Goal: Obtain resource: Obtain resource

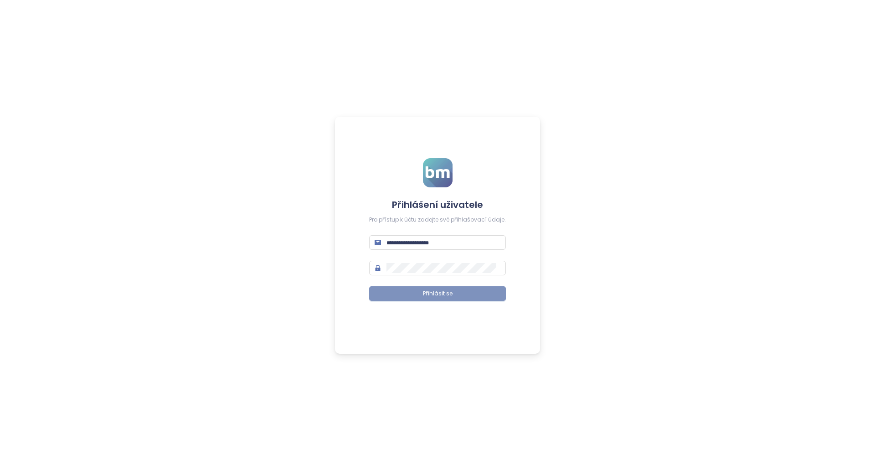
type input "**********"
click at [425, 297] on span "Přihlásit se" at bounding box center [438, 293] width 30 height 9
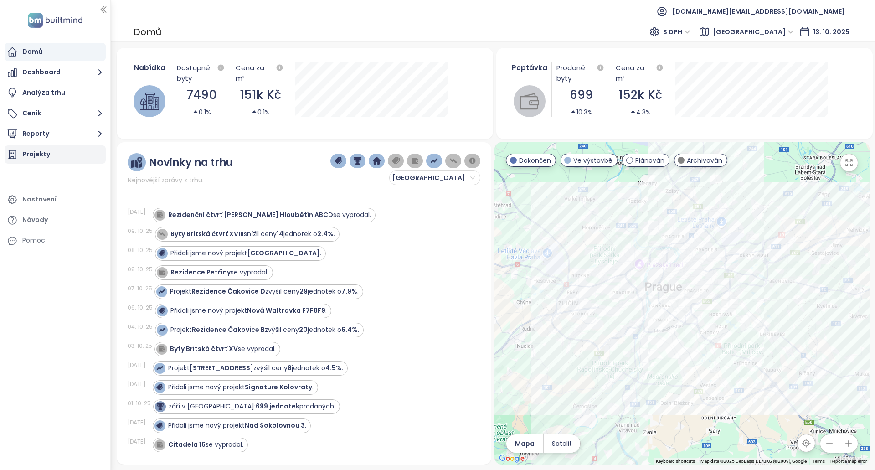
click at [42, 158] on div "Projekty" at bounding box center [36, 153] width 28 height 11
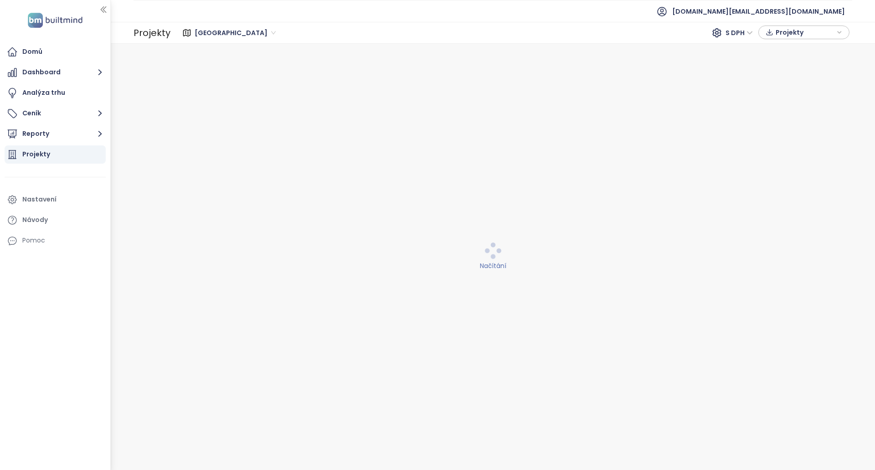
click at [794, 37] on span "Projekty" at bounding box center [804, 33] width 59 height 14
click at [793, 51] on span "XLSX" at bounding box center [789, 50] width 25 height 14
drag, startPoint x: 793, startPoint y: 51, endPoint x: 780, endPoint y: 51, distance: 12.8
click at [793, 51] on span "XLSX" at bounding box center [789, 50] width 25 height 14
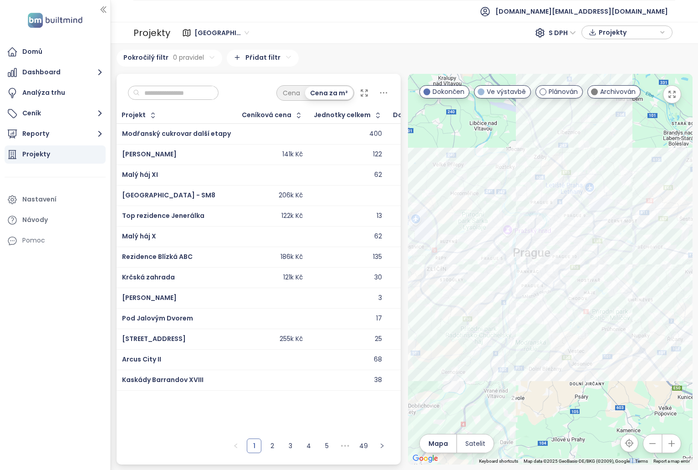
click at [648, 25] on div "Praha S DPH Projekty" at bounding box center [422, 33] width 505 height 18
click at [647, 30] on span "Projekty" at bounding box center [628, 33] width 59 height 14
click at [641, 69] on button "Stáhnout" at bounding box center [627, 68] width 81 height 15
click at [65, 131] on button "Reporty" at bounding box center [55, 134] width 101 height 18
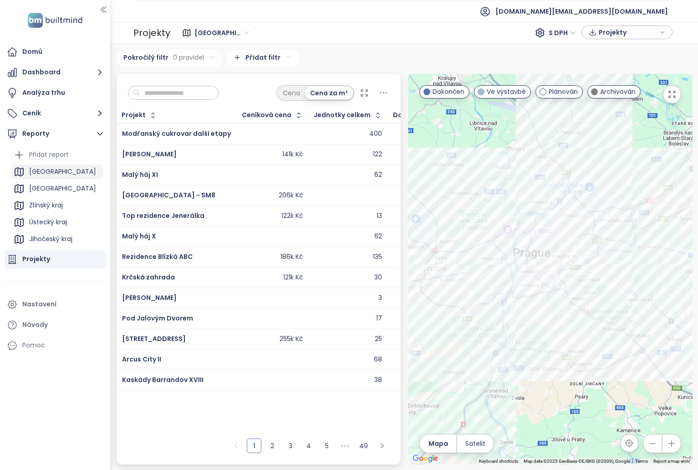
click at [61, 175] on div "Praha" at bounding box center [57, 171] width 92 height 15
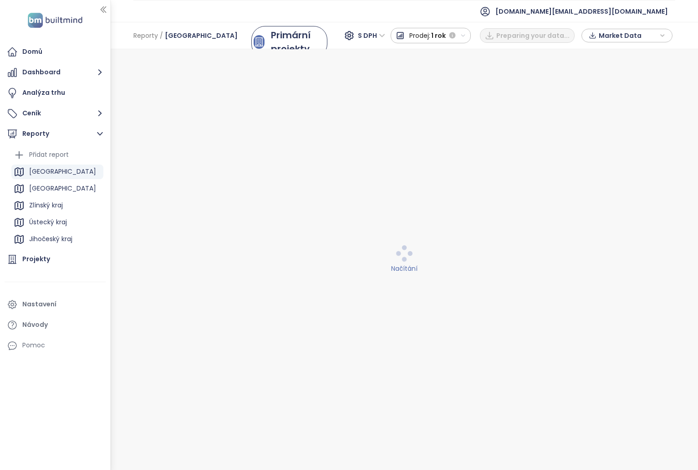
click at [647, 41] on span "Market Data" at bounding box center [628, 36] width 59 height 14
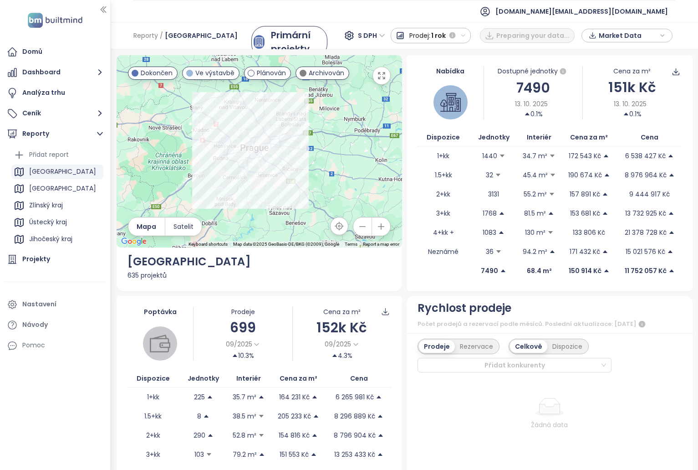
click at [636, 34] on span "Market Data" at bounding box center [628, 36] width 59 height 14
click at [621, 131] on button "Stáhnout" at bounding box center [627, 136] width 81 height 15
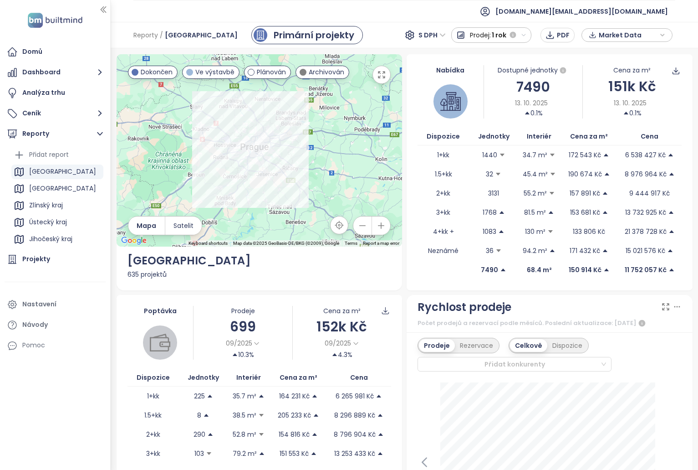
click at [420, 123] on div "Nabídka Dostupné jednotky 7490 13. 10. 2025 0.1% Cena za m² 151k Kč 13. 10. 202…" at bounding box center [550, 172] width 286 height 236
click at [624, 17] on span "test.cz@builtmind.com" at bounding box center [582, 11] width 173 height 22
click at [618, 32] on li "Odhlásit se" at bounding box center [622, 37] width 88 height 18
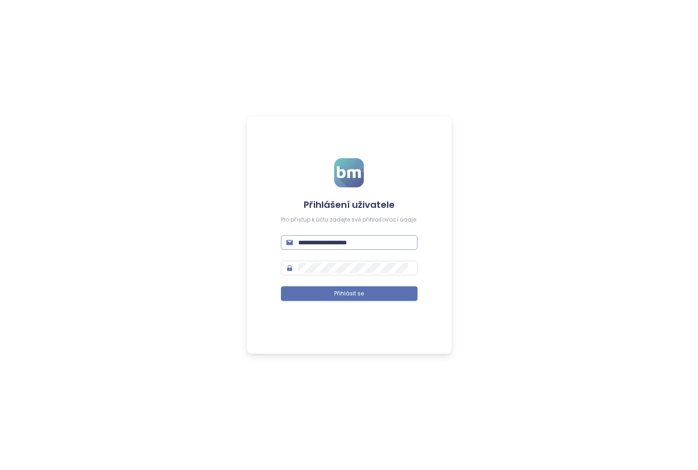
click at [396, 238] on input "**********" at bounding box center [355, 242] width 114 height 10
type input "**********"
click at [374, 287] on button "Přihlásit se" at bounding box center [349, 293] width 137 height 15
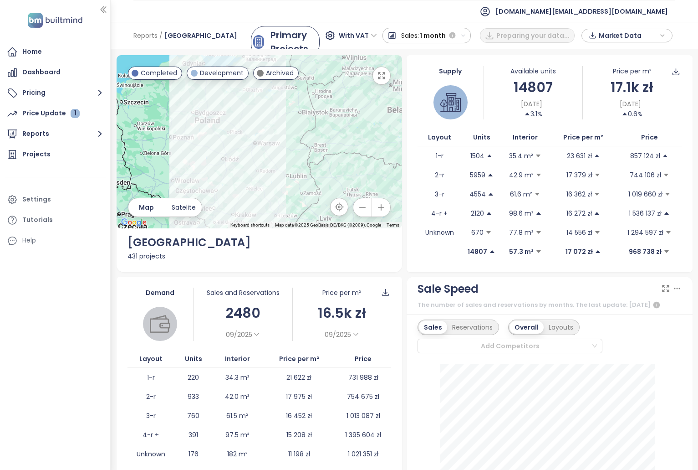
click at [619, 33] on span "Market Data" at bounding box center [628, 36] width 59 height 14
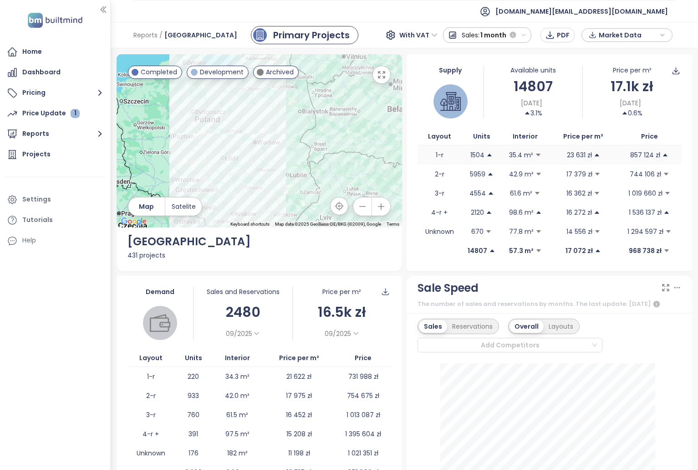
click at [618, 160] on td "857 124 zł" at bounding box center [650, 154] width 64 height 19
click at [631, 39] on span "Market Data" at bounding box center [628, 35] width 59 height 14
click at [621, 136] on span "Download" at bounding box center [617, 136] width 35 height 10
click at [339, 14] on span "Preparing data..." at bounding box center [355, 16] width 48 height 7
click at [52, 135] on button "Reports" at bounding box center [55, 134] width 101 height 18
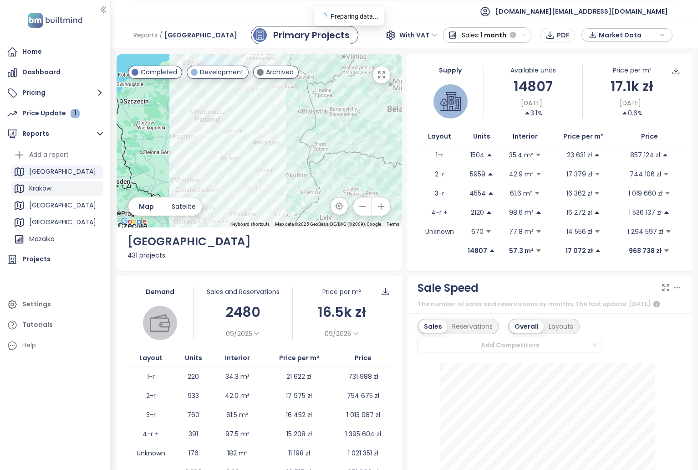
click at [58, 189] on div "Krakow" at bounding box center [57, 188] width 92 height 15
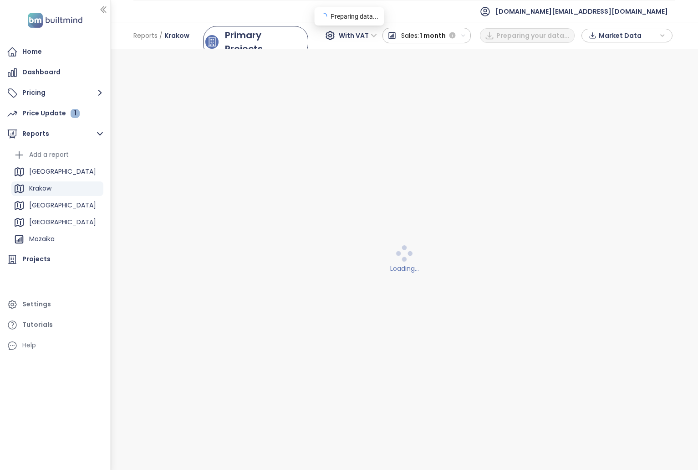
click at [602, 46] on div "Reports / Krakow Primary Projects With VAT Sales: 1 month Preparing your data..…" at bounding box center [405, 35] width 588 height 27
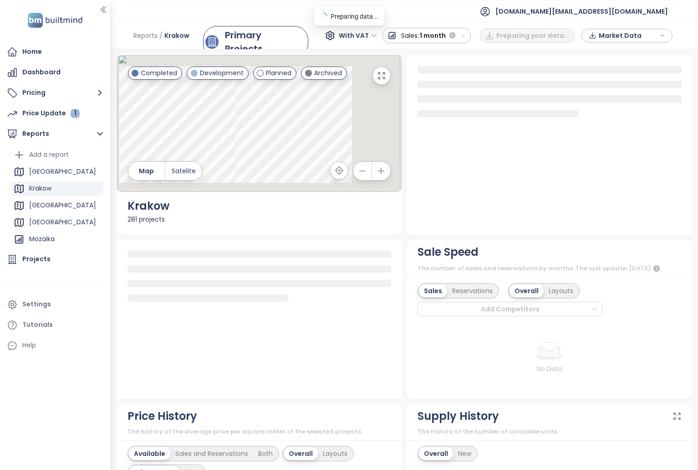
click at [594, 40] on icon "button" at bounding box center [593, 36] width 8 height 14
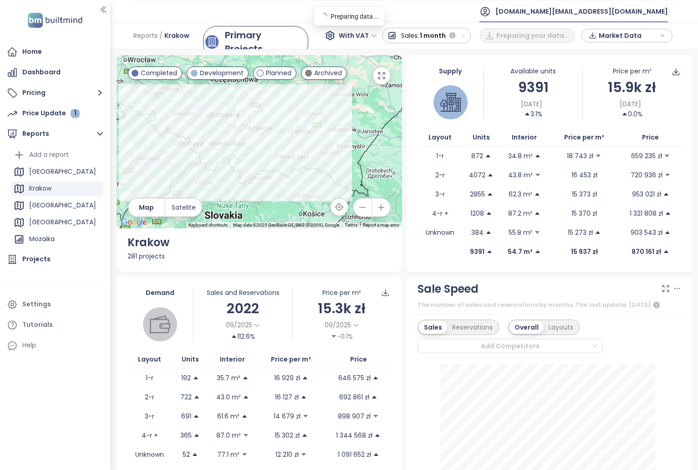
click at [624, 18] on span "[DOMAIN_NAME][EMAIL_ADDRESS][DOMAIN_NAME]" at bounding box center [582, 11] width 173 height 22
click at [601, 99] on div "Oct 13, 2025 0.0%" at bounding box center [632, 109] width 98 height 20
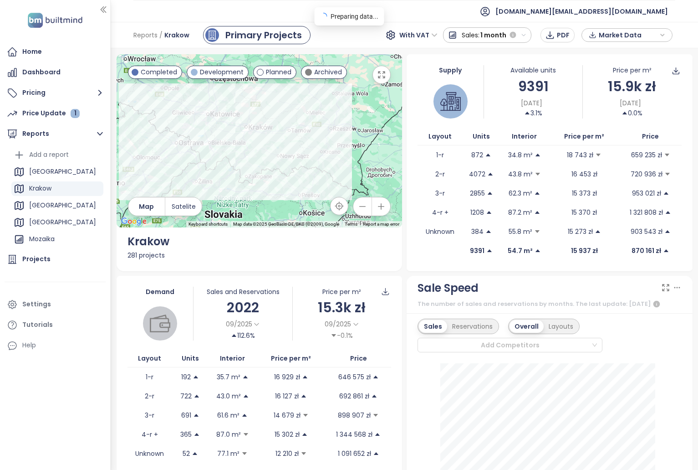
click at [606, 41] on span "Market Data" at bounding box center [628, 35] width 59 height 14
click at [621, 141] on span "Download" at bounding box center [617, 136] width 35 height 10
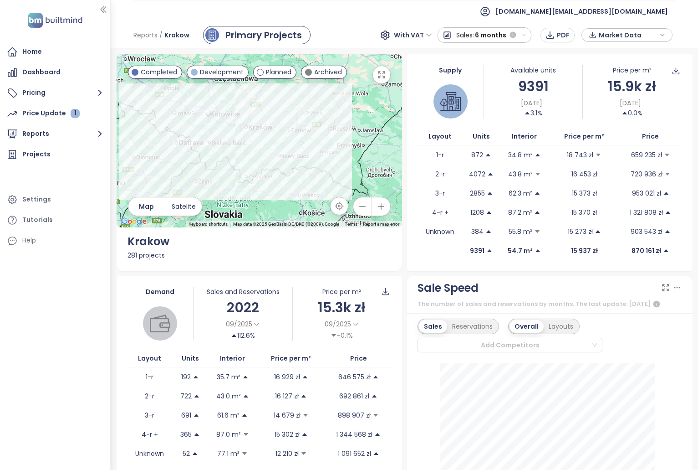
click at [618, 37] on span "Market Data" at bounding box center [628, 35] width 59 height 14
click at [617, 133] on span "Download" at bounding box center [617, 136] width 35 height 10
click at [596, 34] on icon "button" at bounding box center [593, 35] width 8 height 14
click at [610, 134] on span "Download" at bounding box center [617, 136] width 35 height 10
click at [53, 129] on button "Reports" at bounding box center [55, 134] width 101 height 18
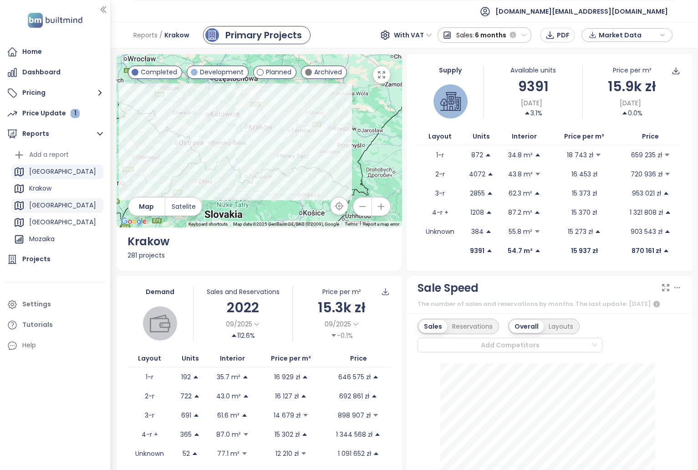
click at [68, 209] on div "[GEOGRAPHIC_DATA]" at bounding box center [57, 205] width 92 height 15
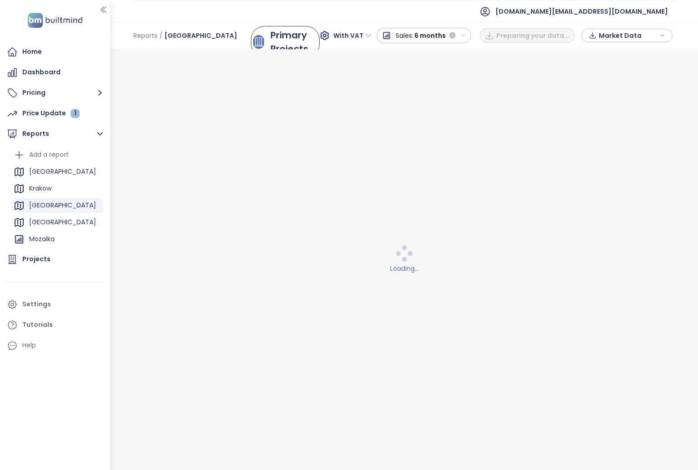
click at [622, 36] on span "Market Data" at bounding box center [628, 36] width 59 height 14
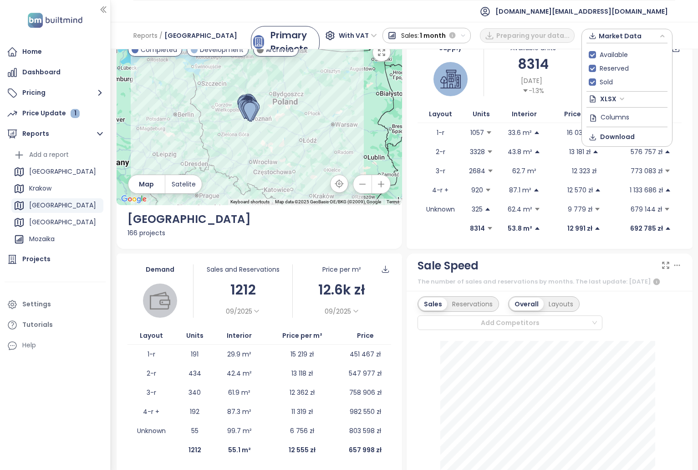
scroll to position [137, 0]
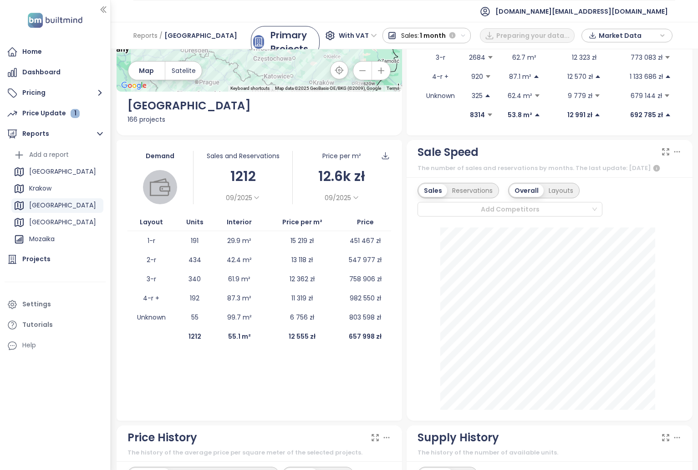
click at [636, 30] on span "Market Data" at bounding box center [628, 36] width 59 height 14
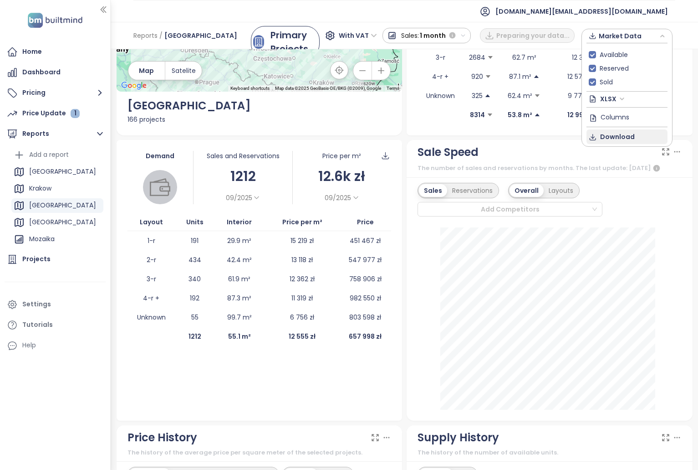
click at [625, 136] on span "Download" at bounding box center [617, 137] width 35 height 10
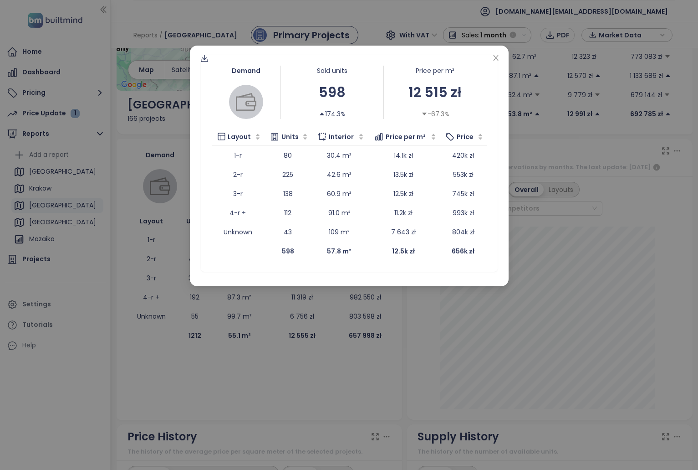
drag, startPoint x: 582, startPoint y: 184, endPoint x: 517, endPoint y: 164, distance: 67.6
click at [582, 184] on div "Demand Sold units 598 174.3% Price per m² 12 515 zł -67.3% Layout Units Interio…" at bounding box center [349, 235] width 698 height 470
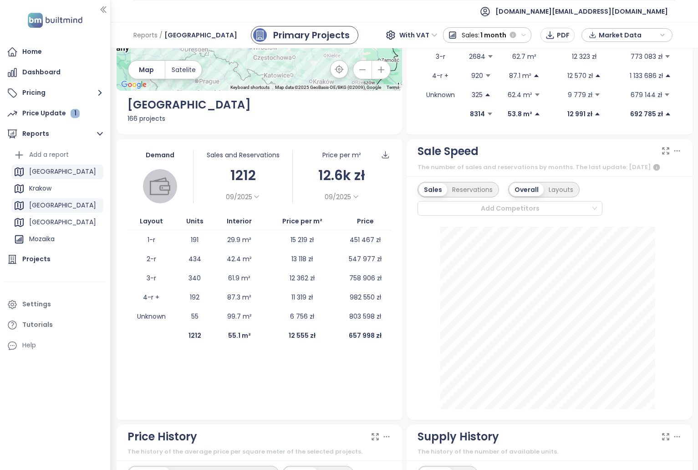
click at [56, 168] on div "[GEOGRAPHIC_DATA]" at bounding box center [62, 171] width 67 height 11
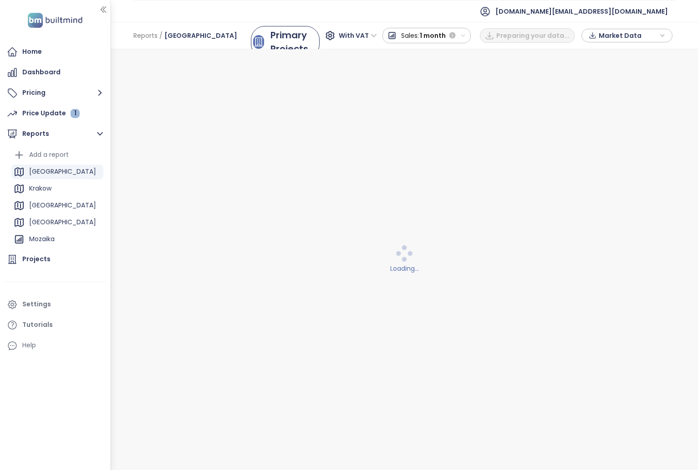
scroll to position [0, 0]
click at [617, 34] on span "Market Data" at bounding box center [628, 36] width 59 height 14
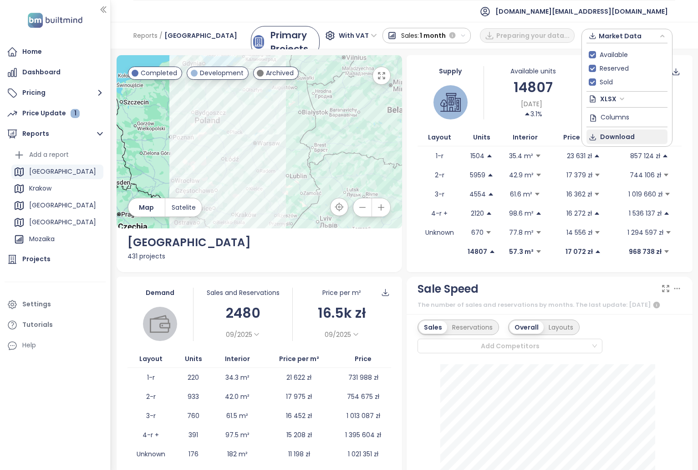
click at [620, 138] on span "Download" at bounding box center [617, 137] width 35 height 10
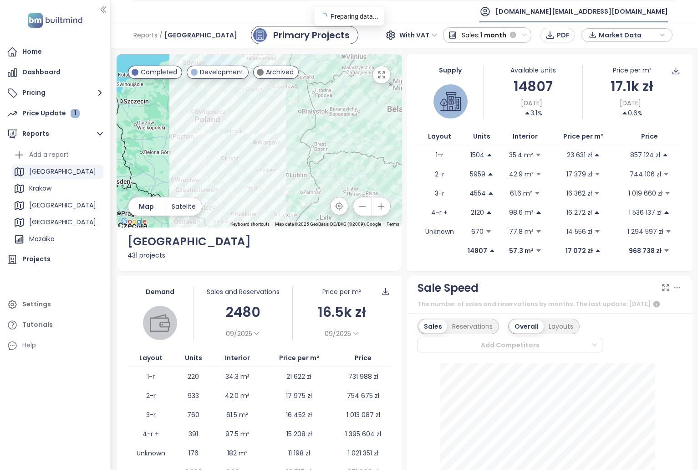
click at [629, 18] on span "[DOMAIN_NAME][EMAIL_ADDRESS][DOMAIN_NAME]" at bounding box center [582, 11] width 173 height 22
click at [618, 33] on li "Log out" at bounding box center [613, 37] width 106 height 18
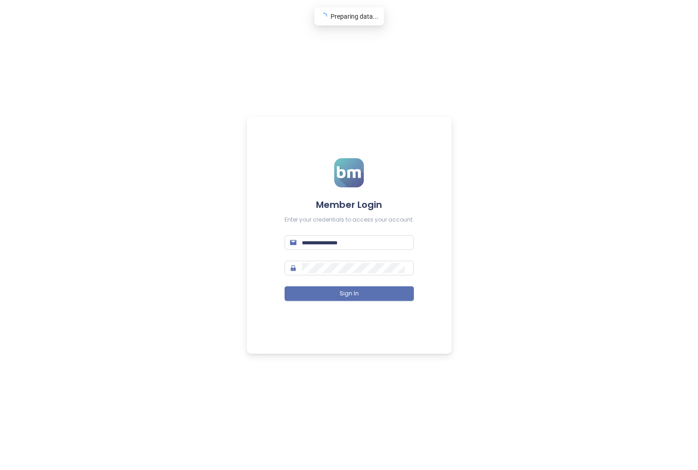
type input "**********"
